Goal: Information Seeking & Learning: Learn about a topic

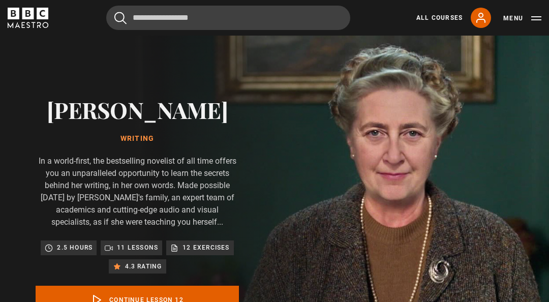
click at [449, 16] on link "All Courses" at bounding box center [439, 17] width 46 height 9
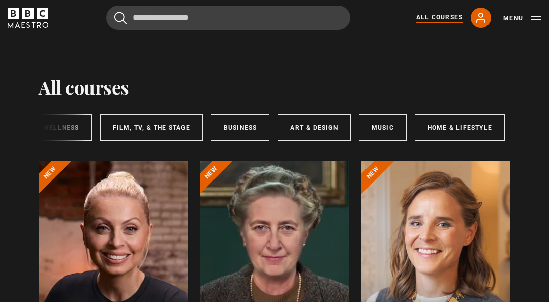
scroll to position [0, 258]
click at [393, 128] on link "Music" at bounding box center [384, 127] width 48 height 26
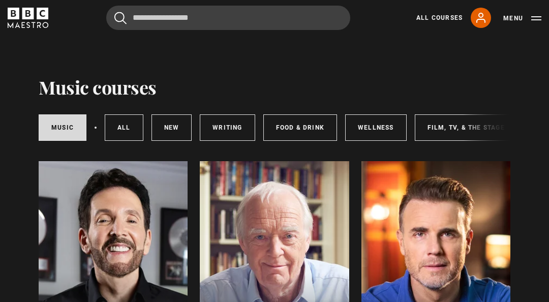
click at [393, 123] on link "Wellness" at bounding box center [375, 127] width 61 height 26
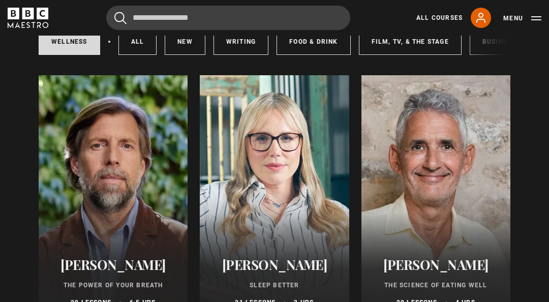
scroll to position [97, 0]
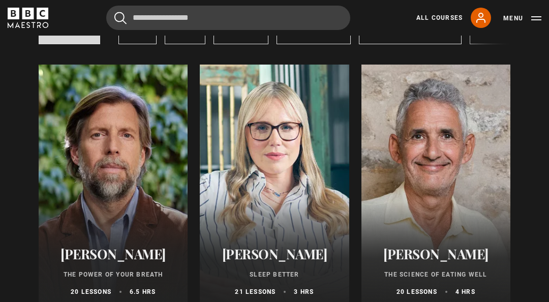
click at [310, 247] on h2 "[PERSON_NAME]" at bounding box center [274, 254] width 124 height 16
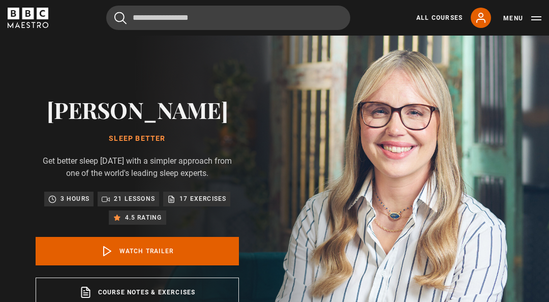
click at [213, 265] on link "Watch Trailer" at bounding box center [137, 251] width 203 height 28
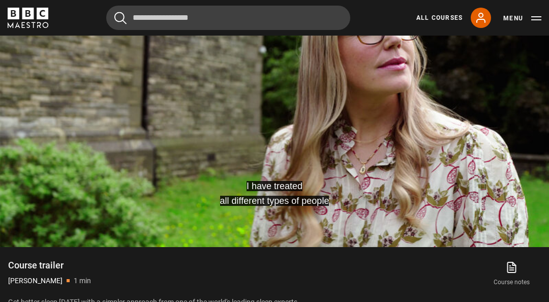
scroll to position [515, 0]
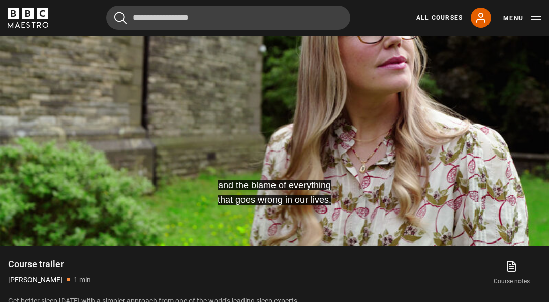
click at [476, 219] on video-js "and the blame of everything that goes wrong in our lives. Video Player is loadi…" at bounding box center [274, 91] width 549 height 309
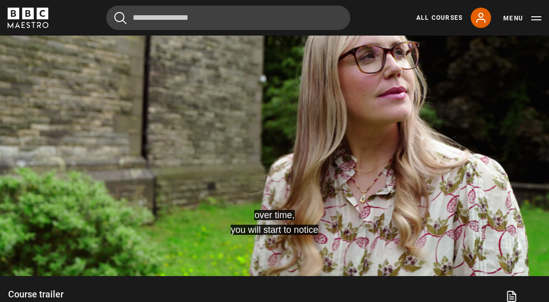
scroll to position [484, 0]
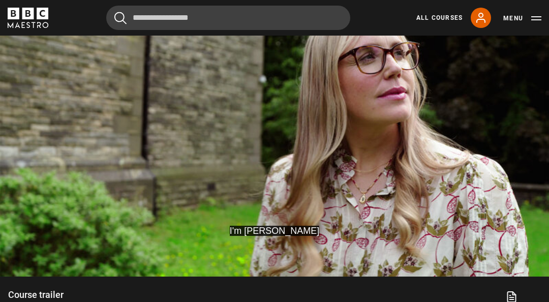
click at [488, 250] on video-js "I'm Stephanie Romiszewski Video Player is loading. Play Video 10s Skip Back 10 …" at bounding box center [274, 121] width 549 height 309
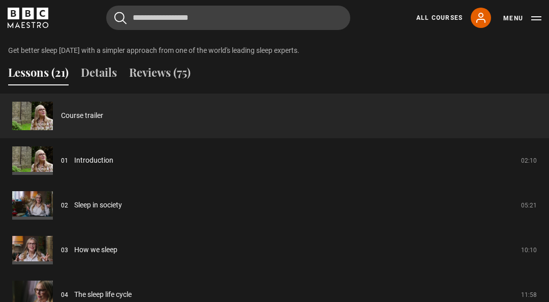
scroll to position [764, 0]
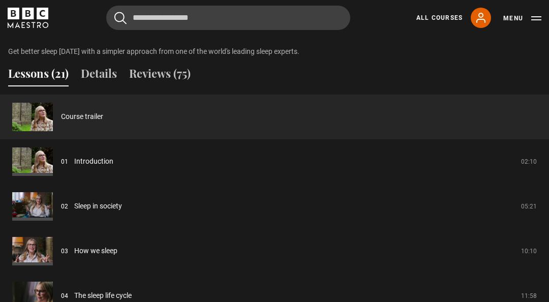
click at [113, 167] on link "Introduction" at bounding box center [93, 161] width 39 height 11
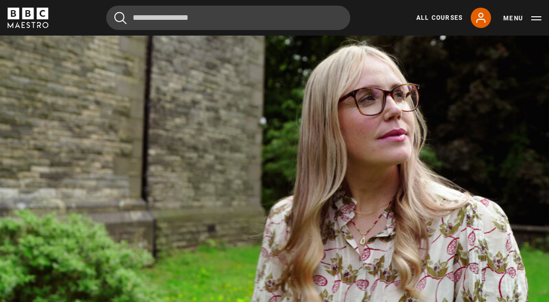
scroll to position [442, 0]
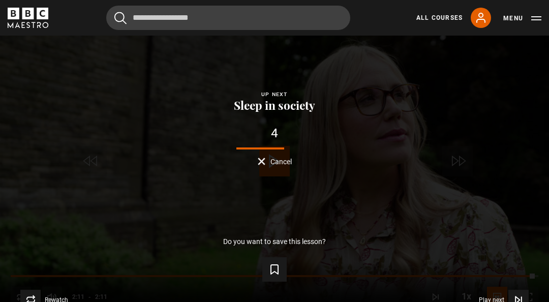
click at [520, 305] on icon "Video Player" at bounding box center [518, 300] width 10 height 10
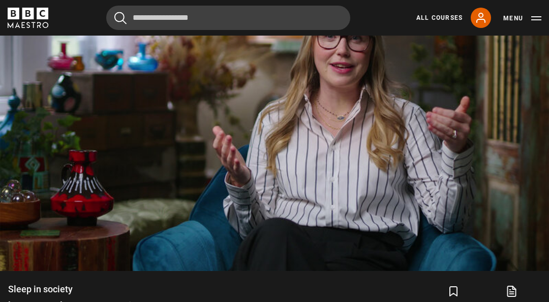
scroll to position [481, 0]
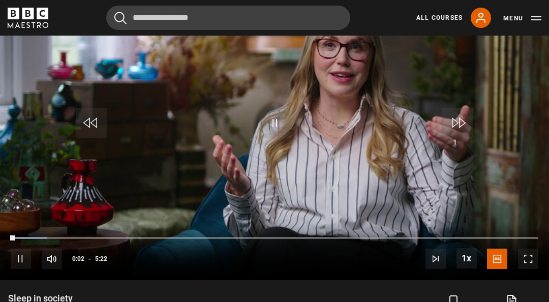
click at [303, 214] on video-js "Video Player is loading. Play Lesson Sleep in society 10s Skip Back 10 seconds …" at bounding box center [274, 125] width 549 height 309
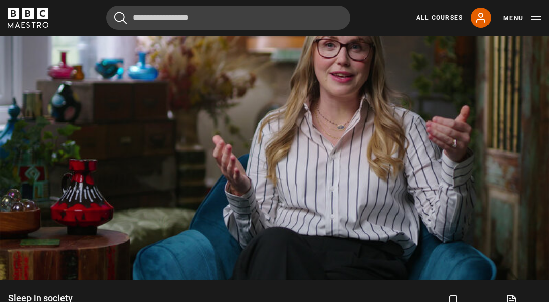
click at [292, 205] on video-js "Video Player is loading. Play Lesson Sleep in society 10s Skip Back 10 seconds …" at bounding box center [274, 125] width 549 height 309
